Goal: Check status: Check status

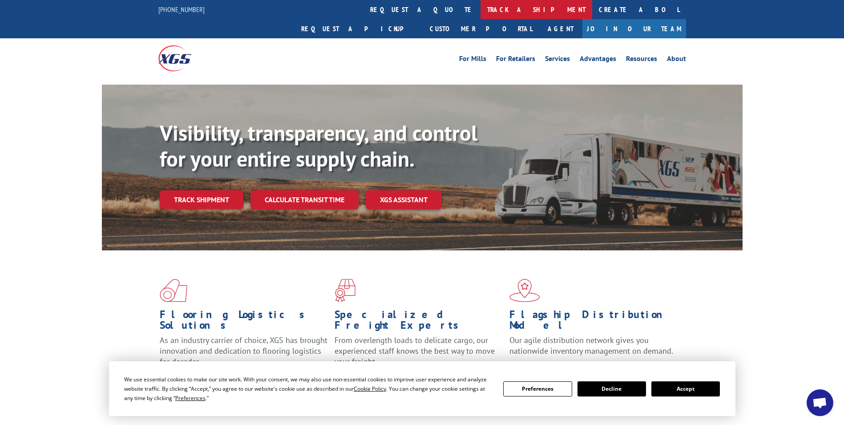
click at [481, 9] on link "track a shipment" at bounding box center [537, 9] width 112 height 19
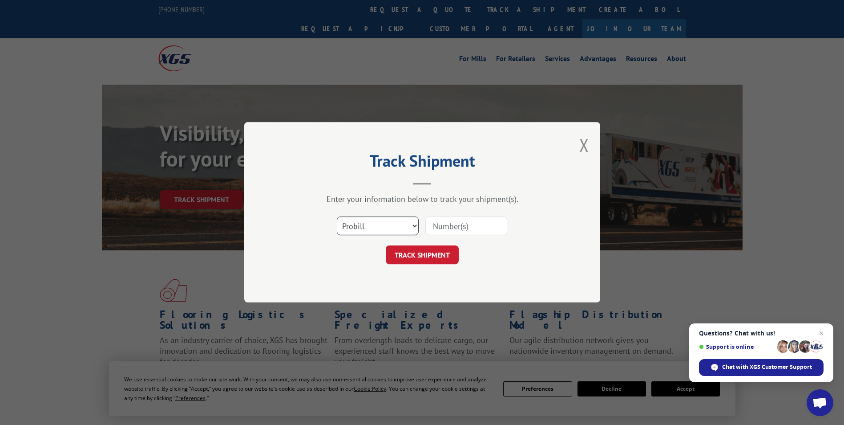
click at [413, 224] on select "Select category... Probill BOL PO" at bounding box center [378, 226] width 82 height 19
select select "bol"
click at [337, 217] on select "Select category... Probill BOL PO" at bounding box center [378, 226] width 82 height 19
click at [438, 226] on input at bounding box center [466, 226] width 82 height 19
paste input "2876119"
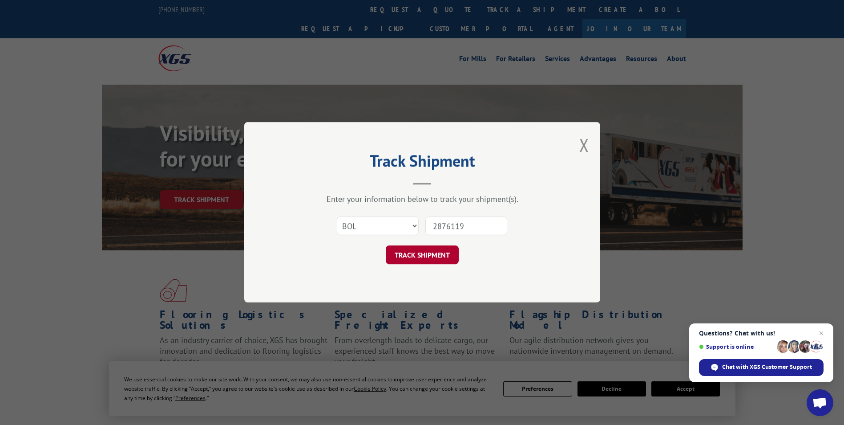
type input "2876119"
click at [406, 252] on button "TRACK SHIPMENT" at bounding box center [422, 255] width 73 height 19
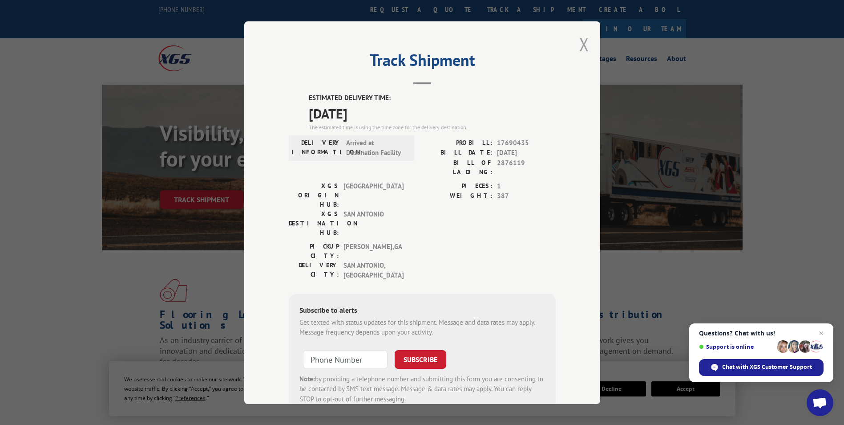
click at [584, 42] on button "Close modal" at bounding box center [584, 44] width 10 height 24
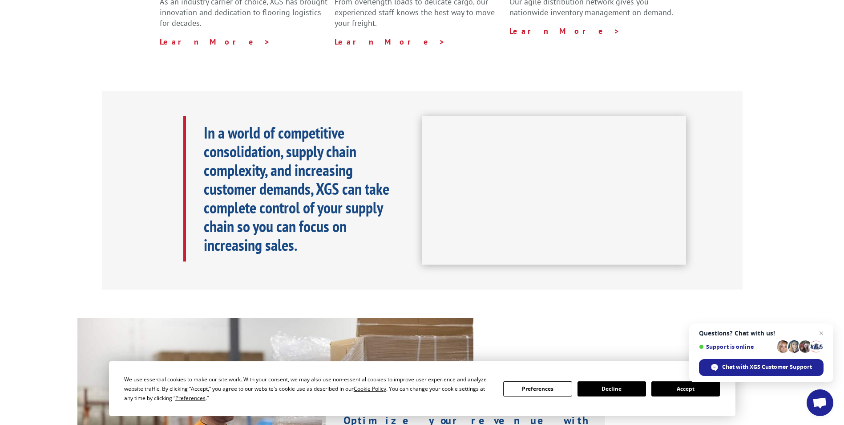
scroll to position [178, 0]
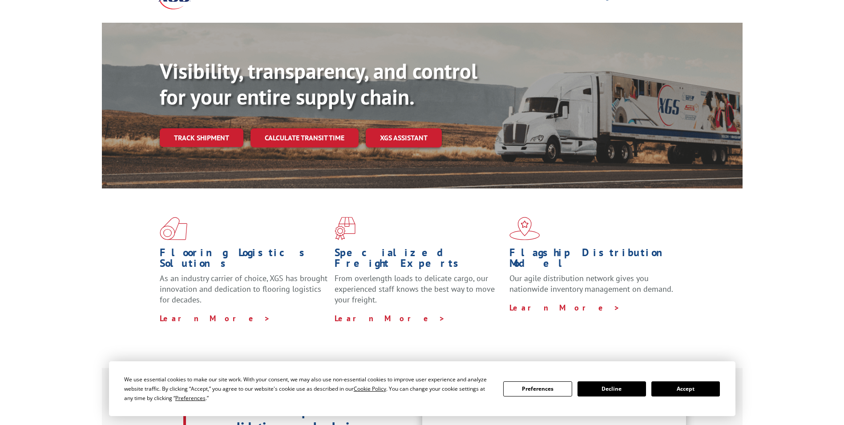
scroll to position [267, 0]
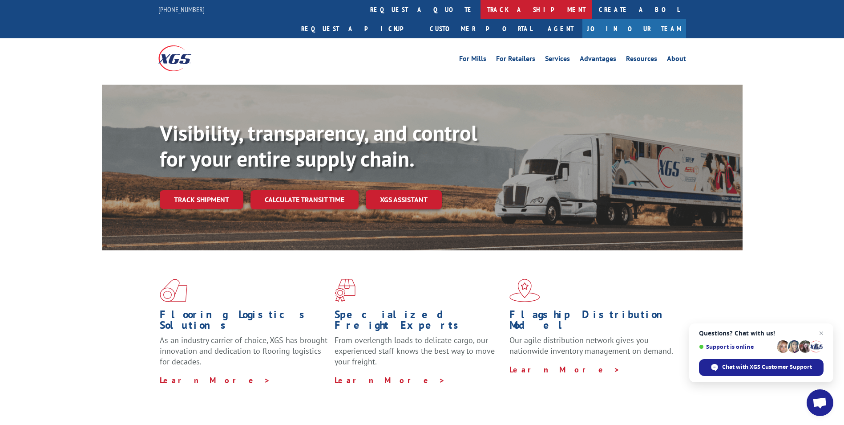
click at [481, 9] on link "track a shipment" at bounding box center [537, 9] width 112 height 19
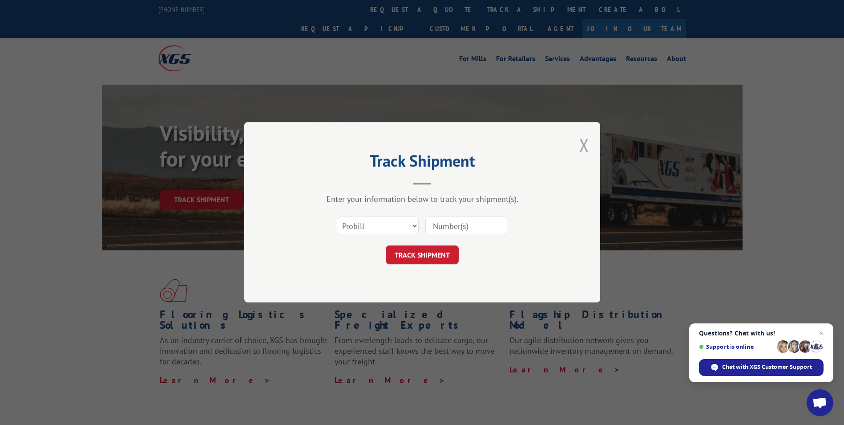
click at [586, 141] on button "Close modal" at bounding box center [584, 145] width 10 height 24
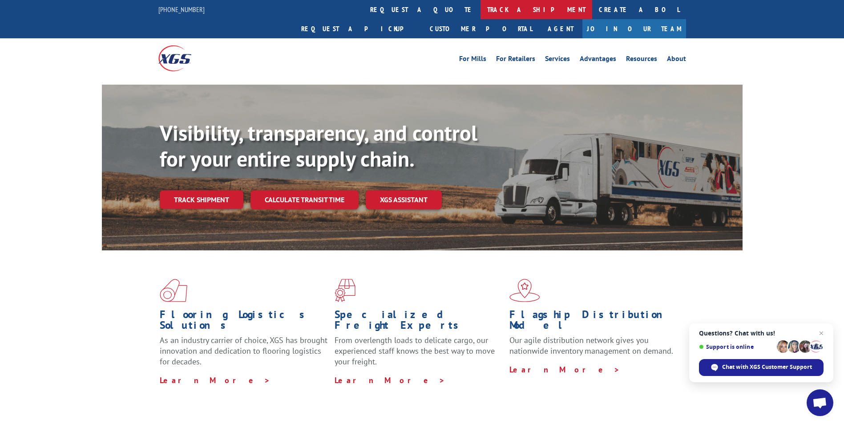
click at [481, 11] on link "track a shipment" at bounding box center [537, 9] width 112 height 19
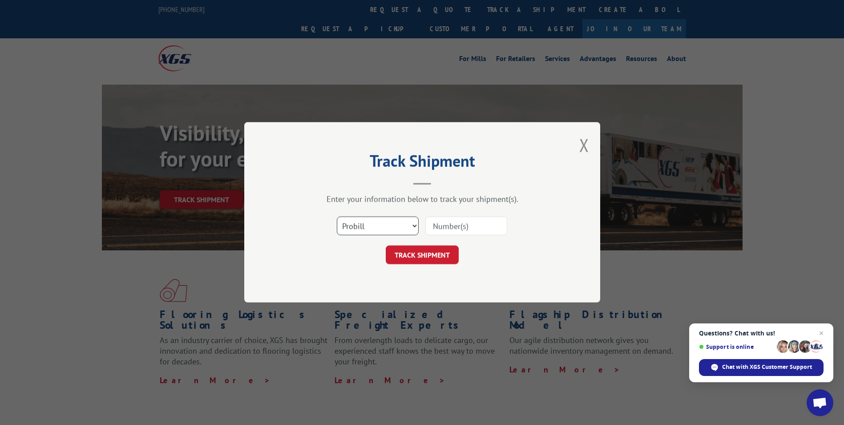
click at [416, 228] on select "Select category... Probill BOL PO" at bounding box center [378, 226] width 82 height 19
select select "bol"
click at [337, 217] on select "Select category... Probill BOL PO" at bounding box center [378, 226] width 82 height 19
click at [446, 231] on input at bounding box center [466, 226] width 82 height 19
type input "2876119"
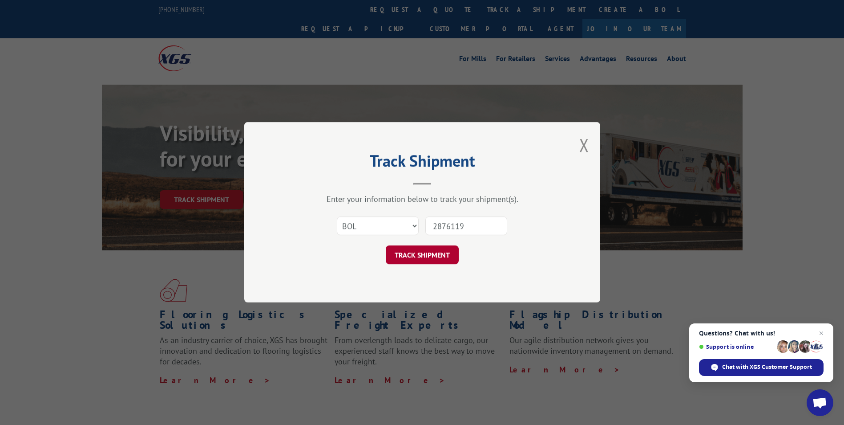
click at [429, 252] on button "TRACK SHIPMENT" at bounding box center [422, 255] width 73 height 19
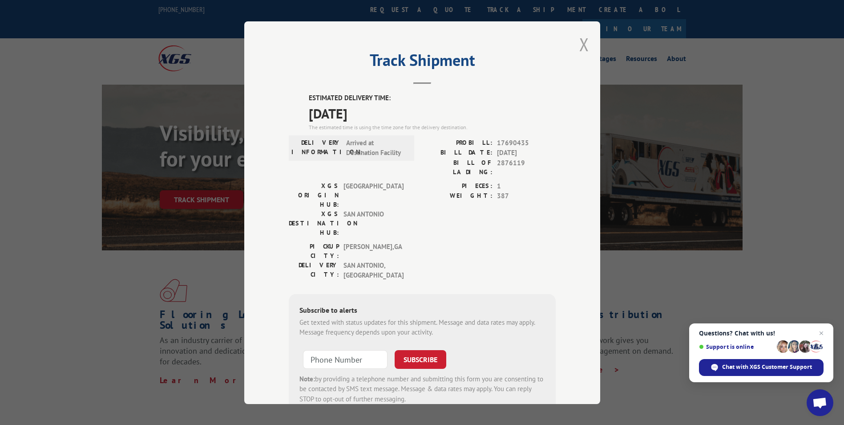
click at [579, 46] on button "Close modal" at bounding box center [584, 44] width 10 height 24
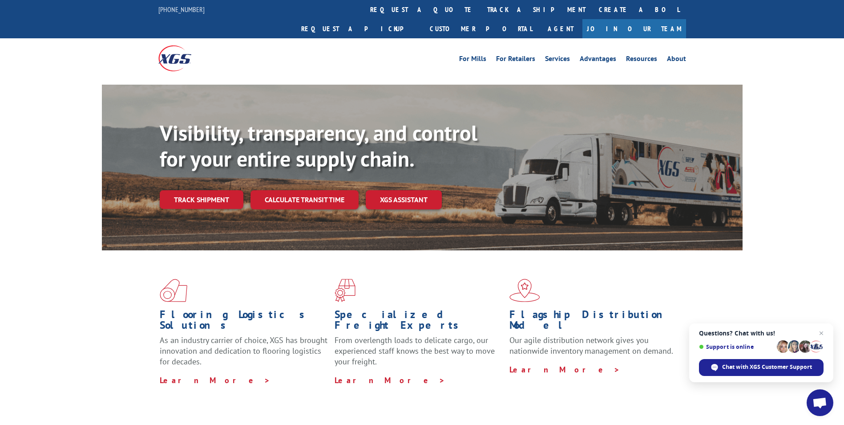
click at [423, 19] on link "Request a pickup" at bounding box center [359, 28] width 129 height 19
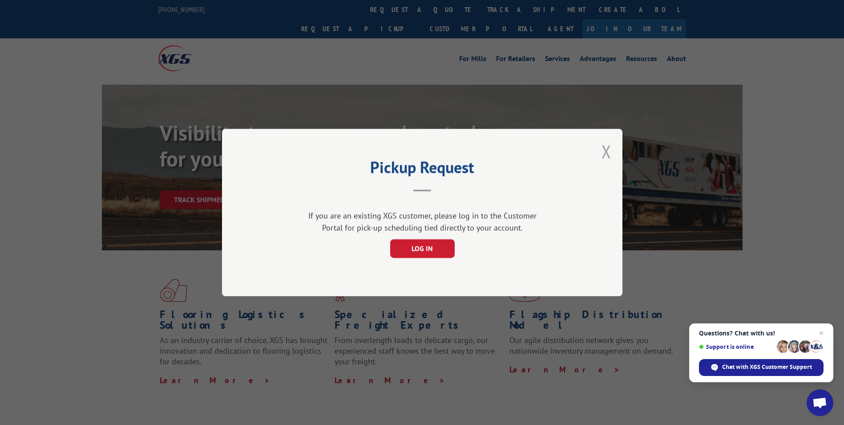
click at [608, 152] on button "Close modal" at bounding box center [607, 152] width 10 height 24
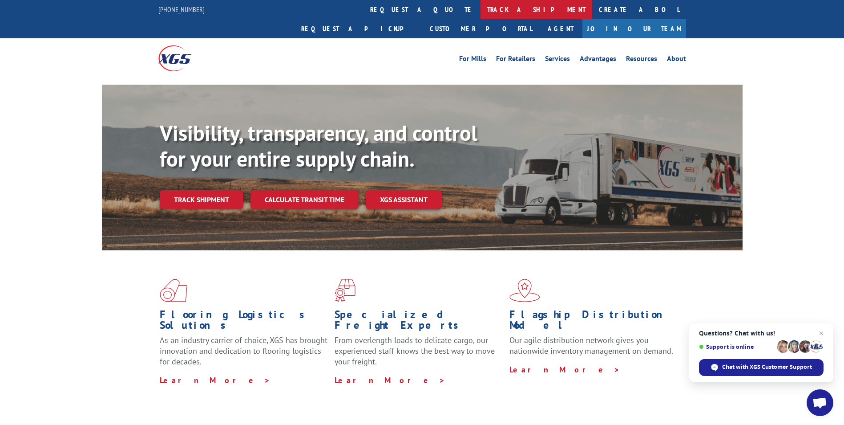
click at [481, 8] on link "track a shipment" at bounding box center [537, 9] width 112 height 19
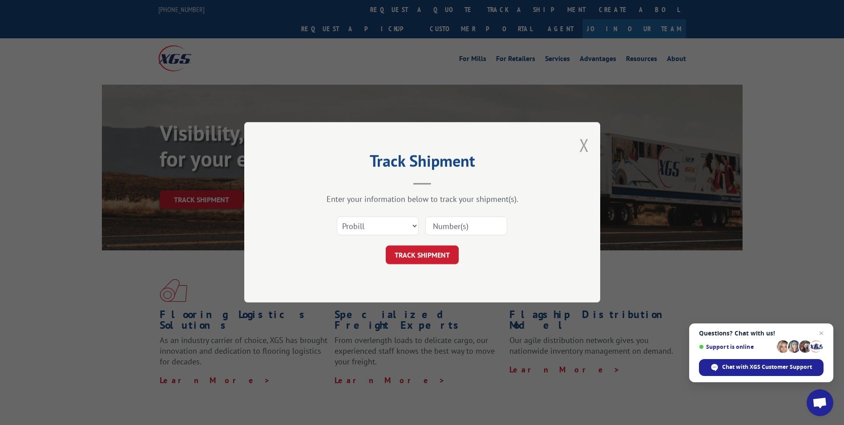
click at [587, 141] on button "Close modal" at bounding box center [584, 145] width 10 height 24
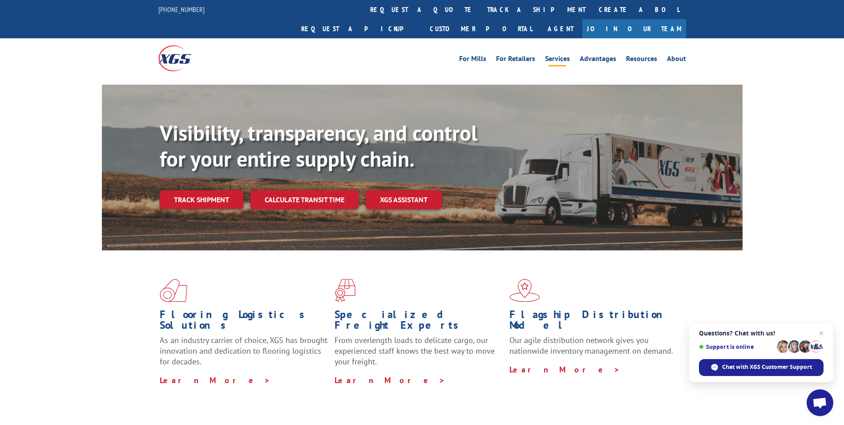
click at [557, 55] on link "Services" at bounding box center [557, 60] width 25 height 10
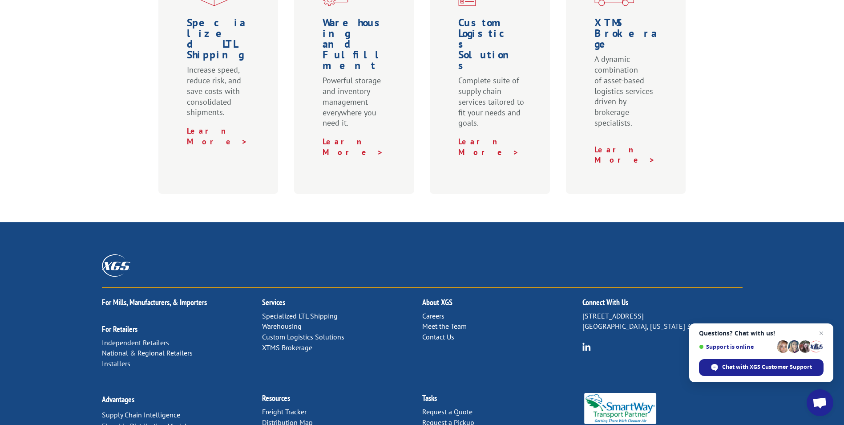
scroll to position [401, 0]
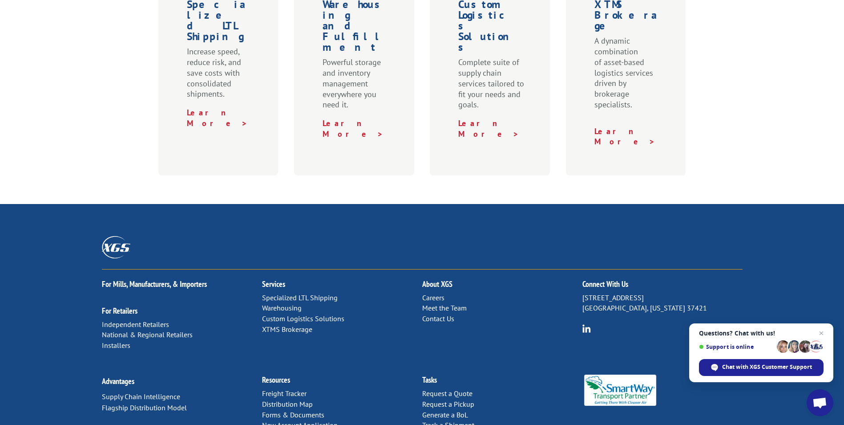
click at [438, 314] on link "Contact Us" at bounding box center [438, 318] width 32 height 9
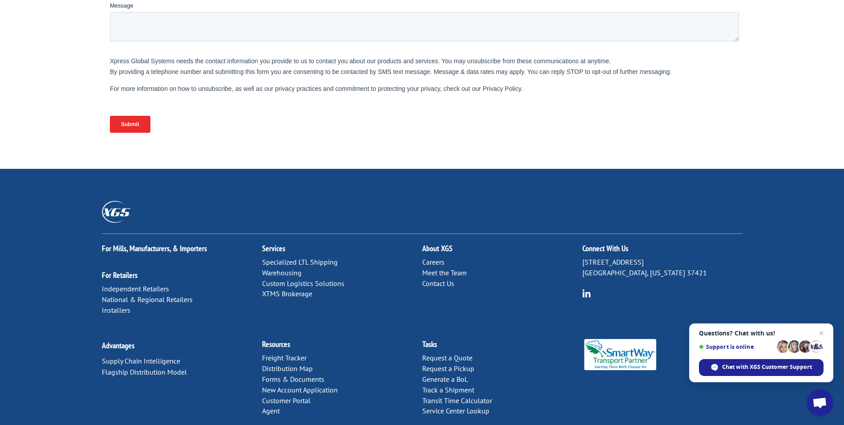
scroll to position [346, 0]
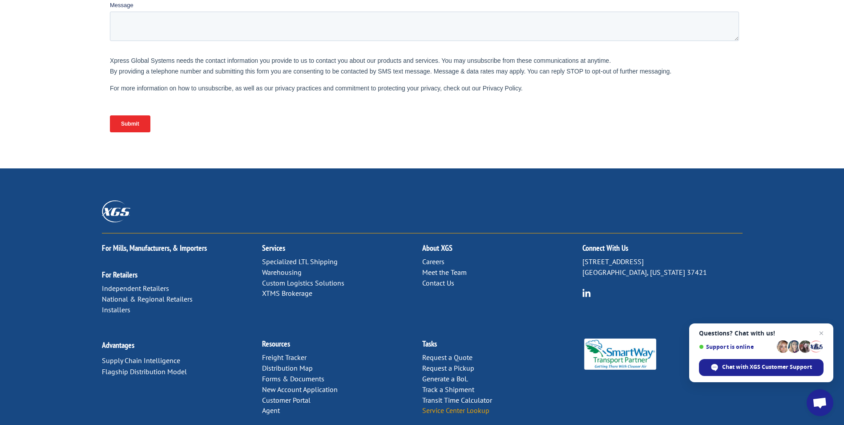
click at [451, 405] on link "Service Center Lookup" at bounding box center [455, 409] width 67 height 9
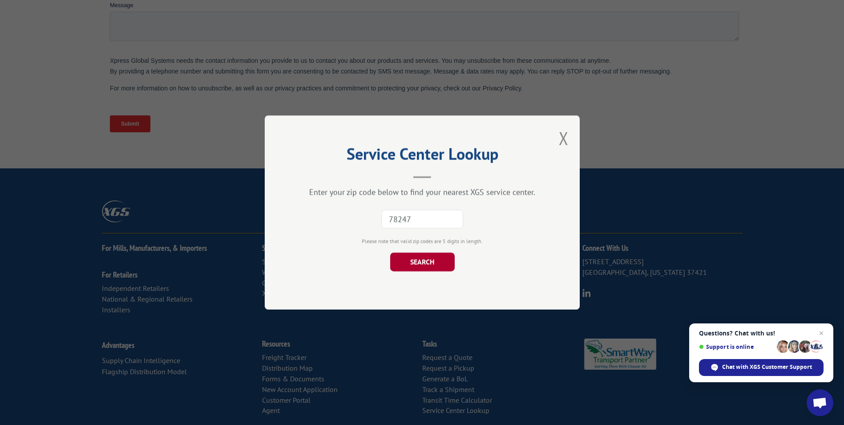
type input "78247"
click at [434, 264] on button "SEARCH" at bounding box center [422, 261] width 65 height 19
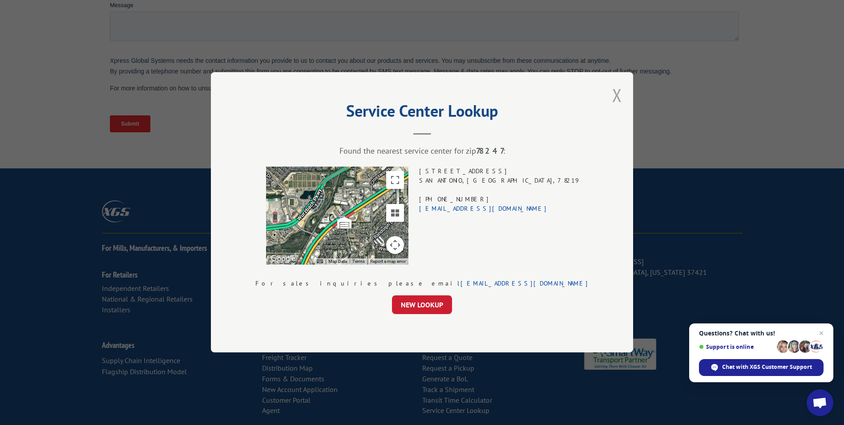
click at [612, 99] on button "Close modal" at bounding box center [617, 95] width 10 height 24
